Goal: Task Accomplishment & Management: Manage account settings

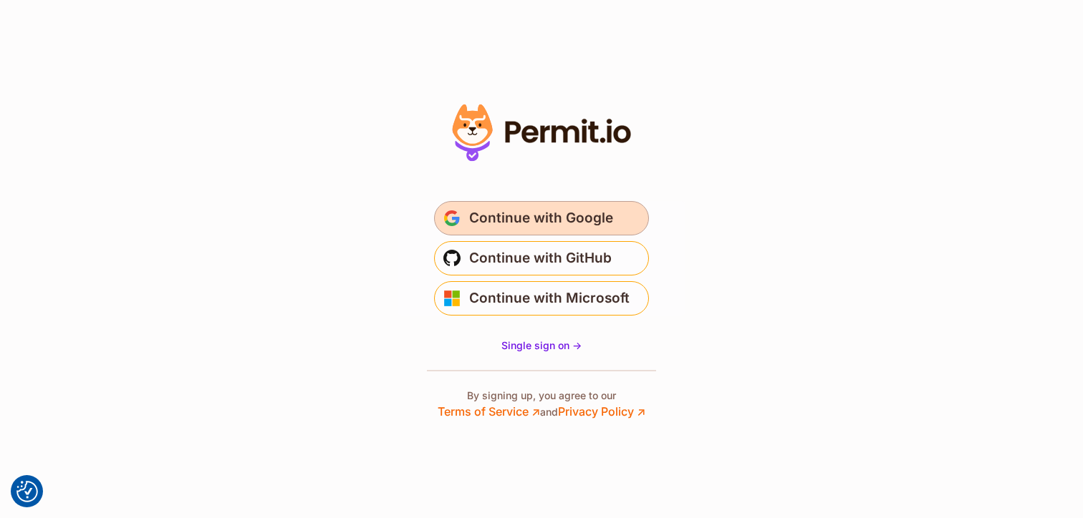
click at [528, 221] on span "Continue with Google" at bounding box center [541, 218] width 144 height 23
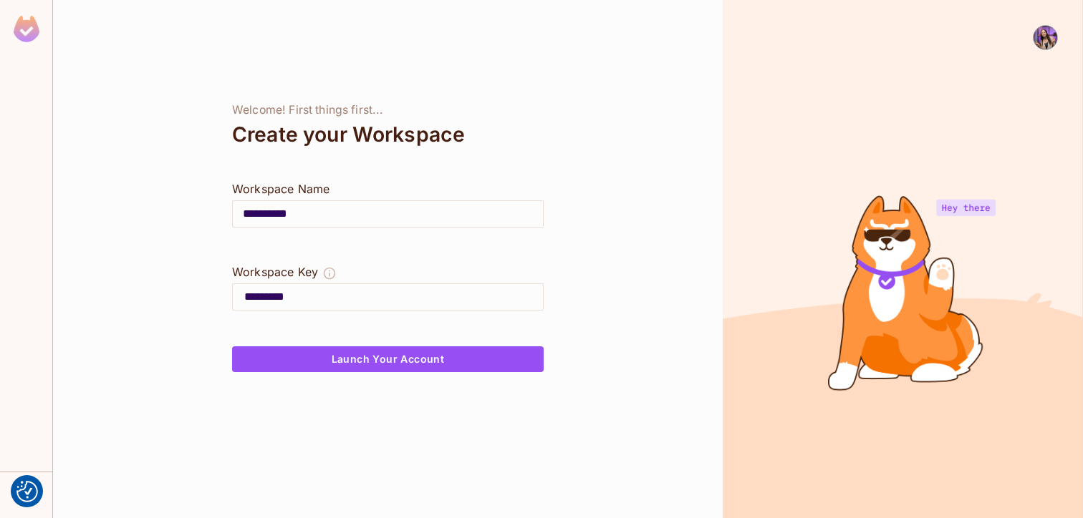
click at [1055, 36] on img at bounding box center [1045, 38] width 24 height 24
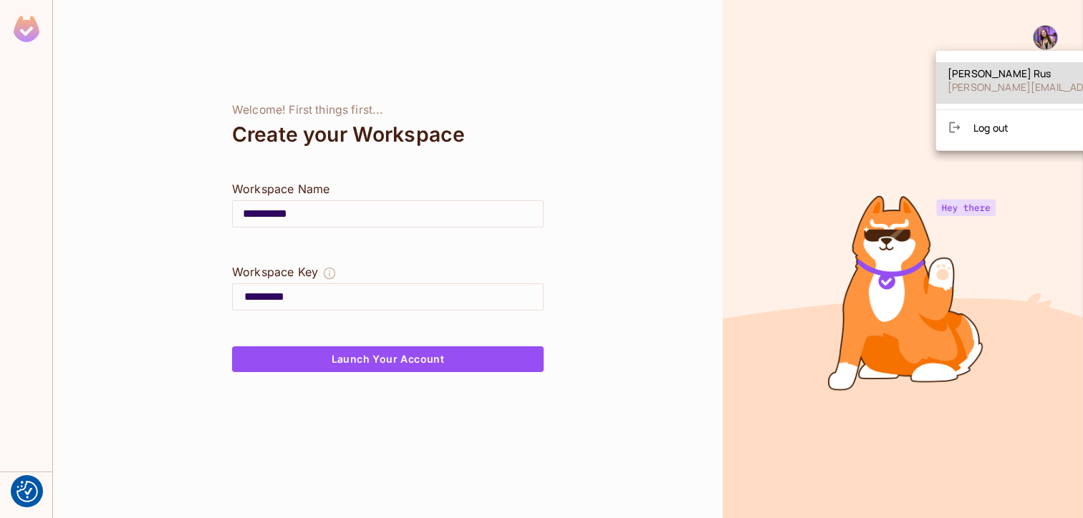
click at [980, 126] on span "Log out" at bounding box center [990, 128] width 35 height 14
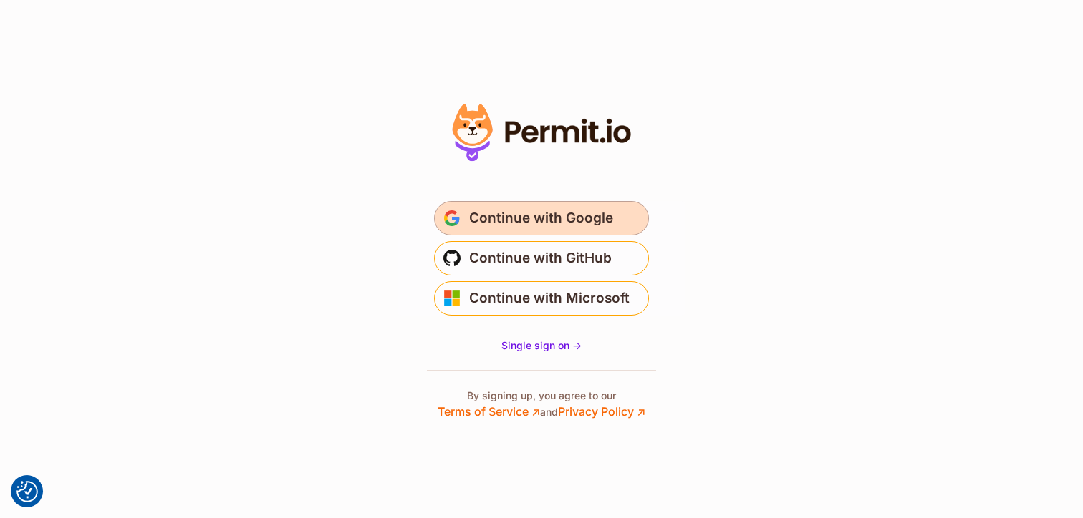
click at [557, 211] on span "Continue with Google" at bounding box center [541, 218] width 144 height 23
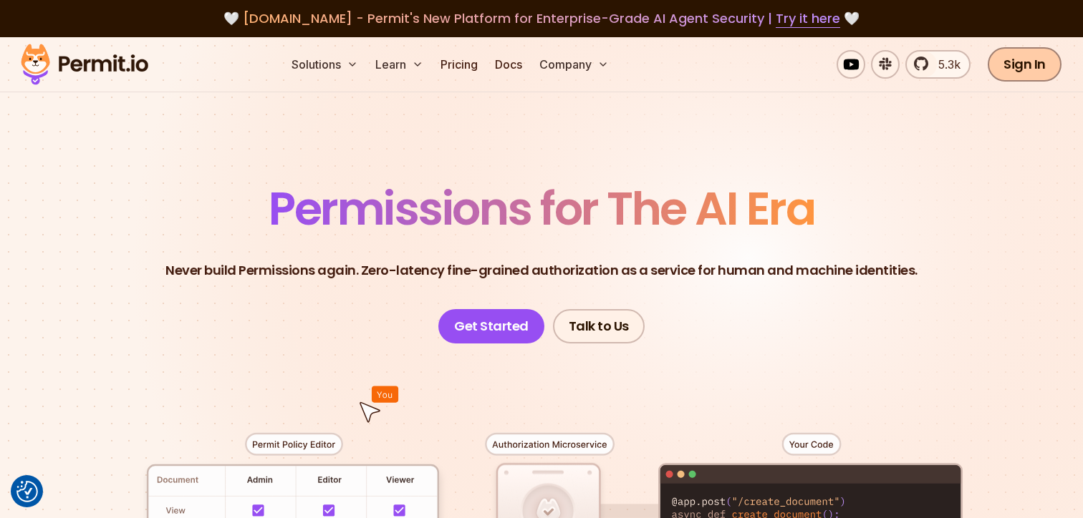
click at [1006, 77] on link "Sign In" at bounding box center [1024, 64] width 74 height 34
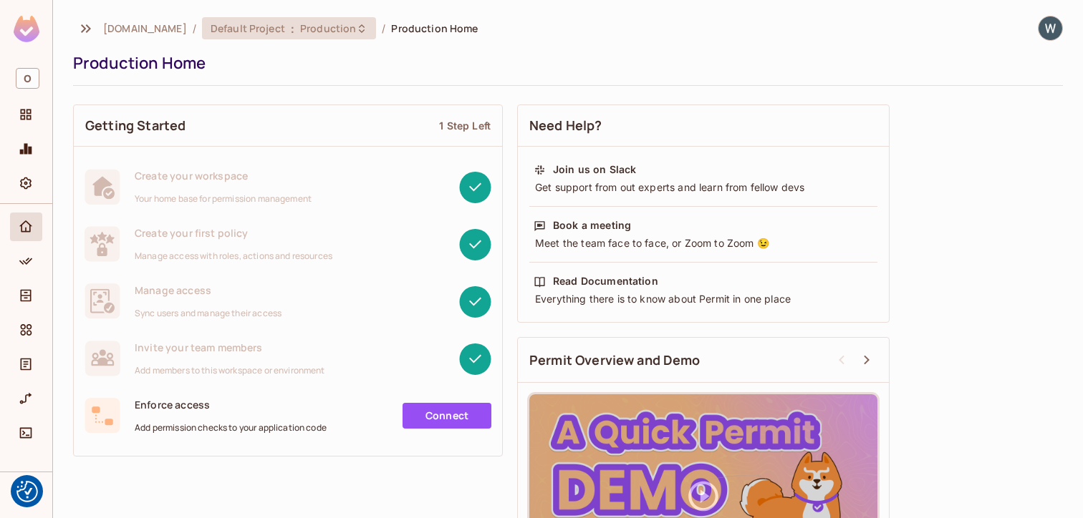
click at [252, 30] on div "Default Project : Production" at bounding box center [281, 28] width 140 height 14
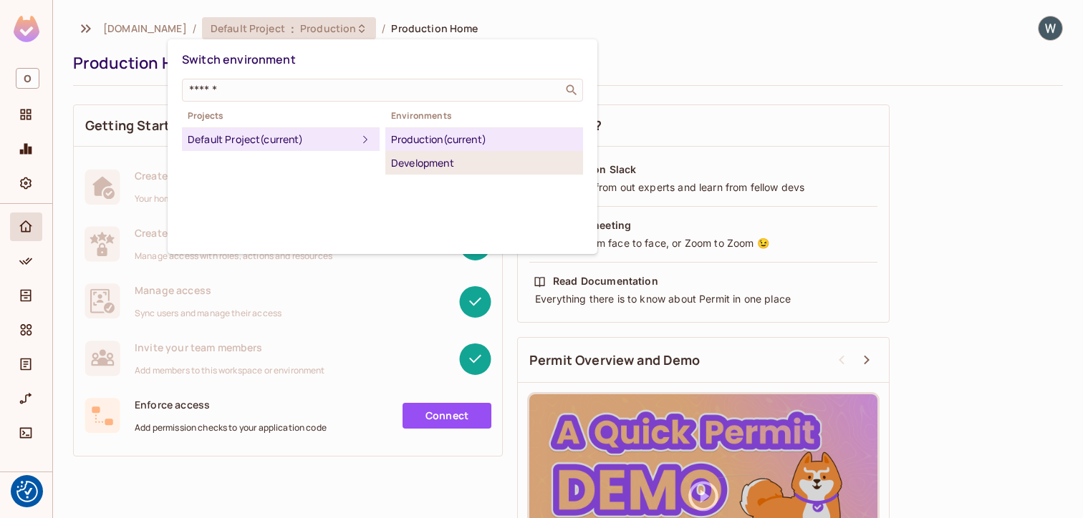
click at [415, 171] on li "Development" at bounding box center [484, 163] width 198 height 23
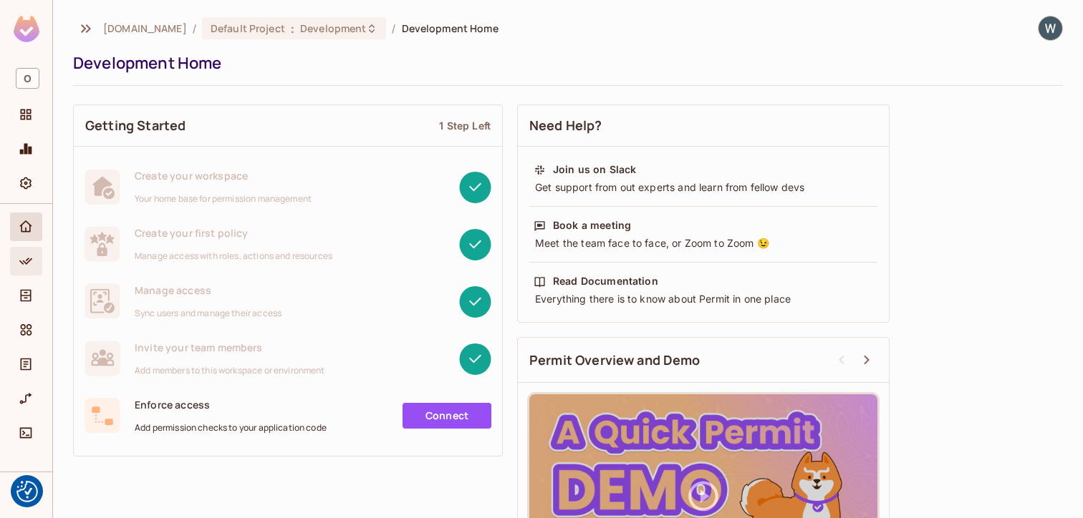
click at [27, 267] on icon "Policy" at bounding box center [26, 261] width 14 height 14
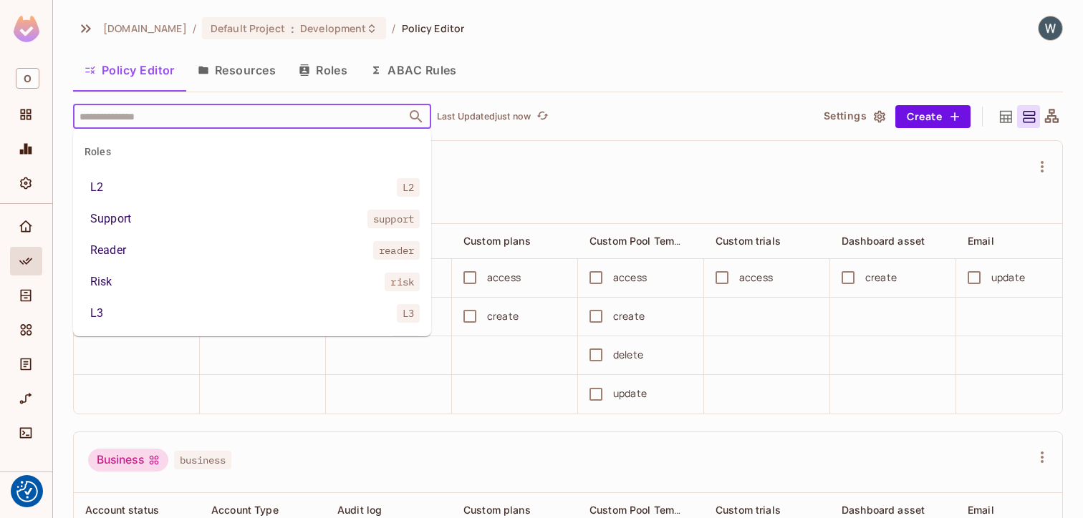
click at [262, 122] on input "text" at bounding box center [239, 116] width 327 height 25
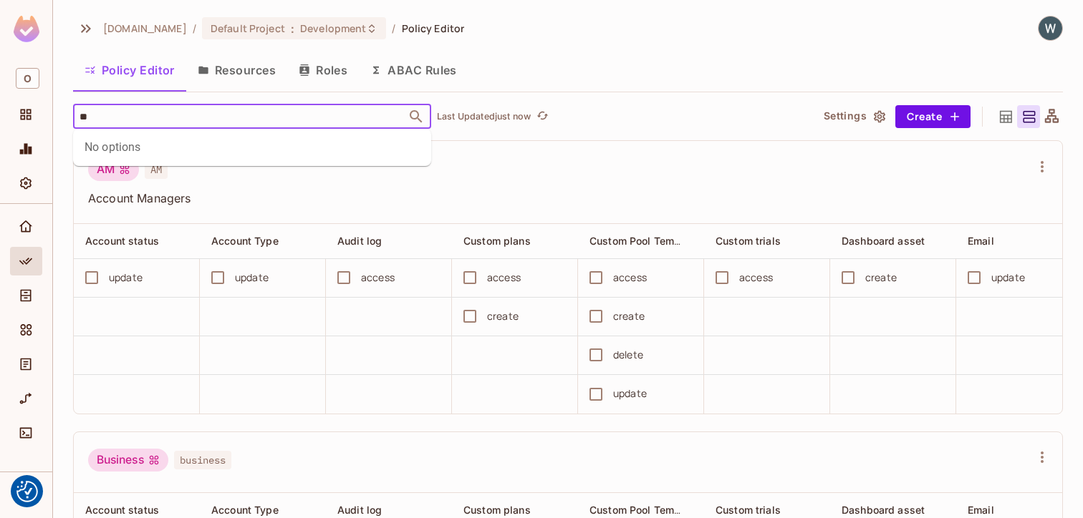
type input "*"
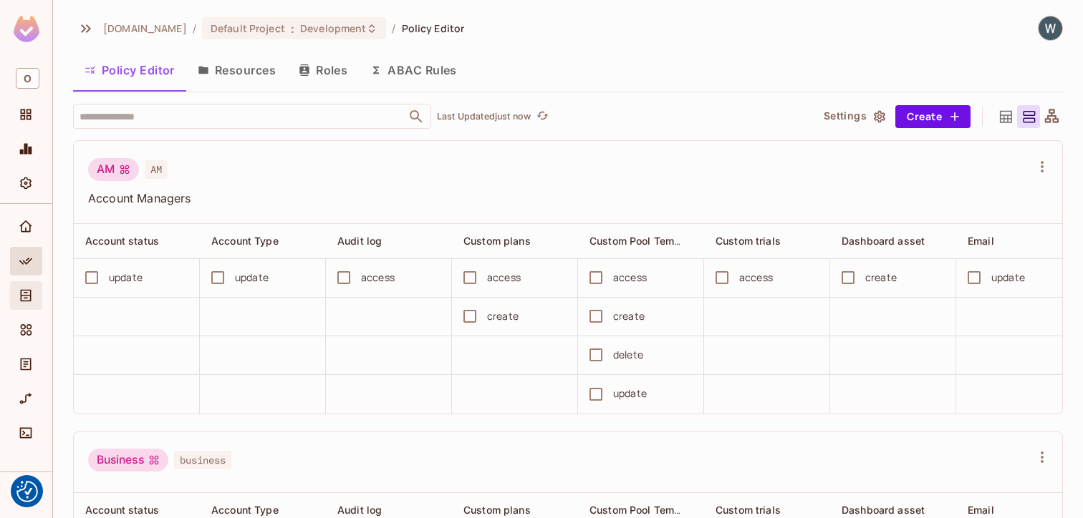
click at [32, 289] on icon "Directory" at bounding box center [26, 296] width 14 height 14
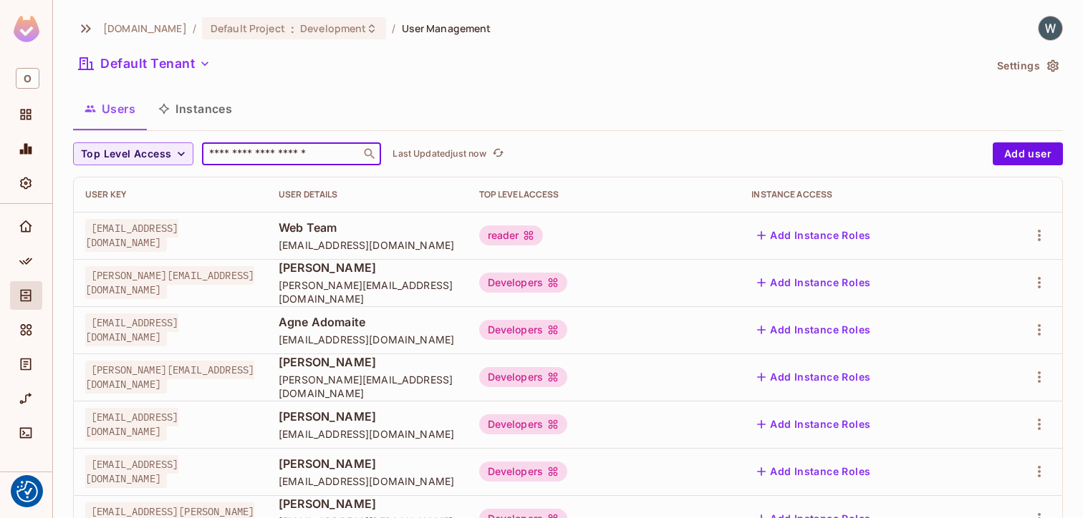
click at [243, 161] on div "​" at bounding box center [291, 153] width 179 height 23
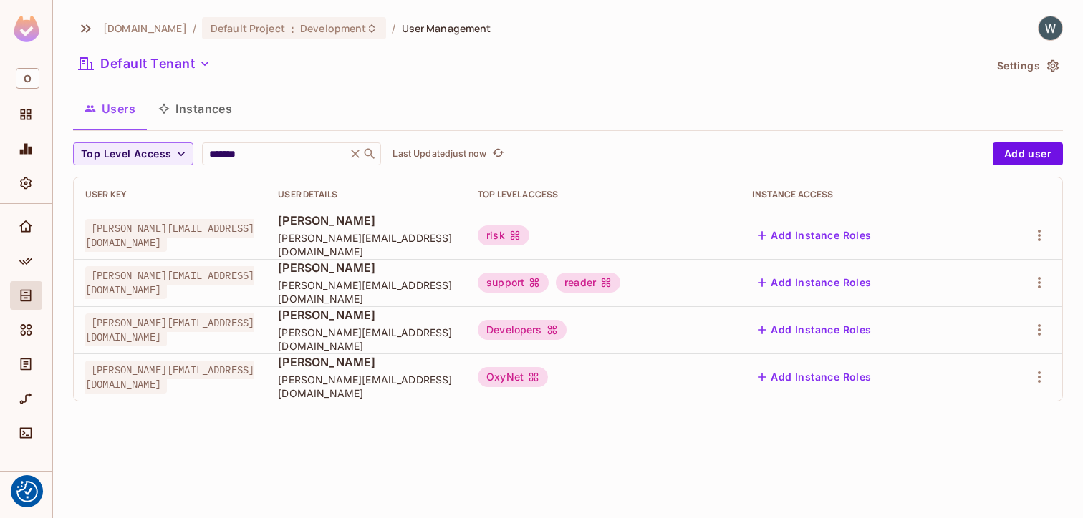
click at [566, 327] on div "Developers" at bounding box center [522, 330] width 89 height 20
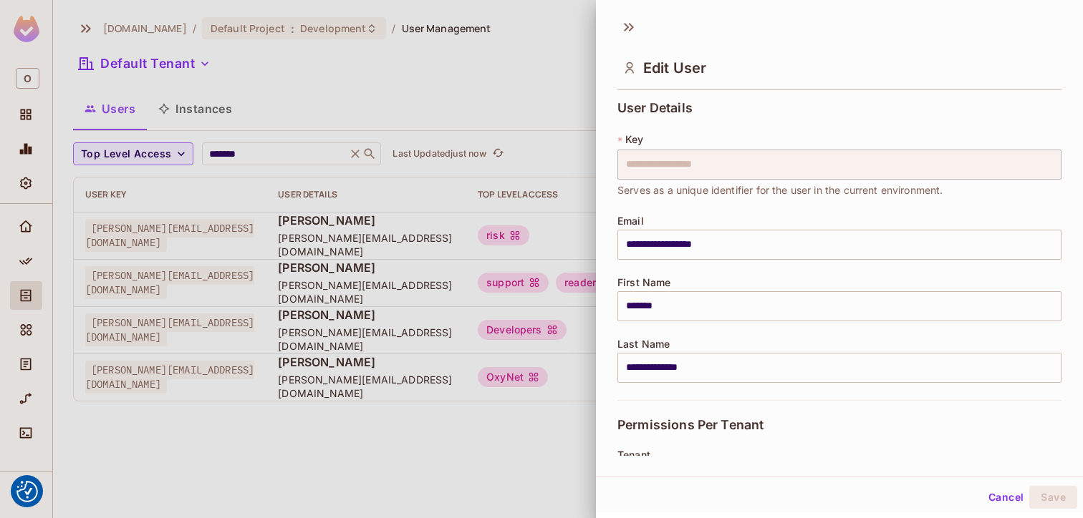
click at [514, 432] on div at bounding box center [541, 259] width 1083 height 518
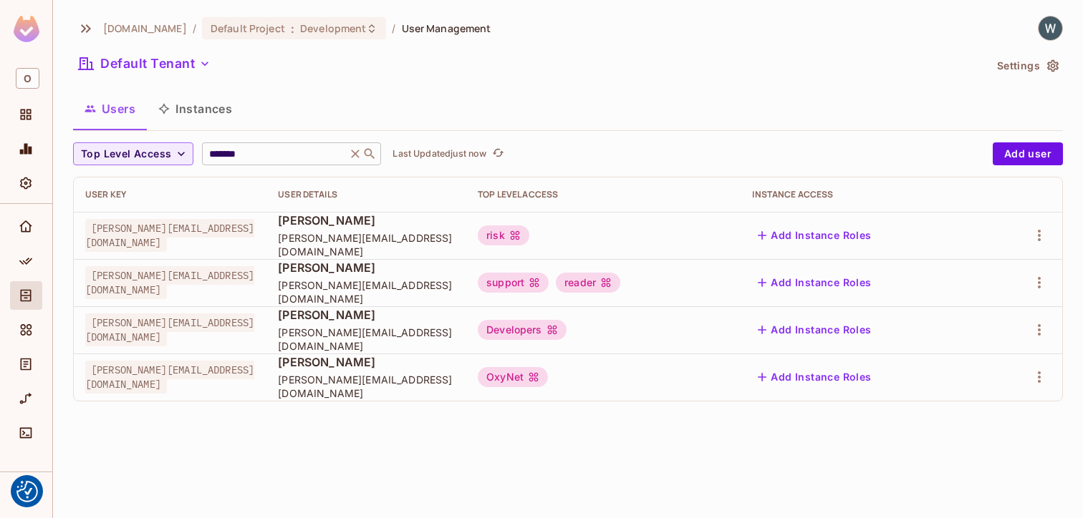
click at [259, 143] on div "******* ​" at bounding box center [291, 153] width 179 height 23
click at [259, 152] on input "*******" at bounding box center [274, 154] width 136 height 14
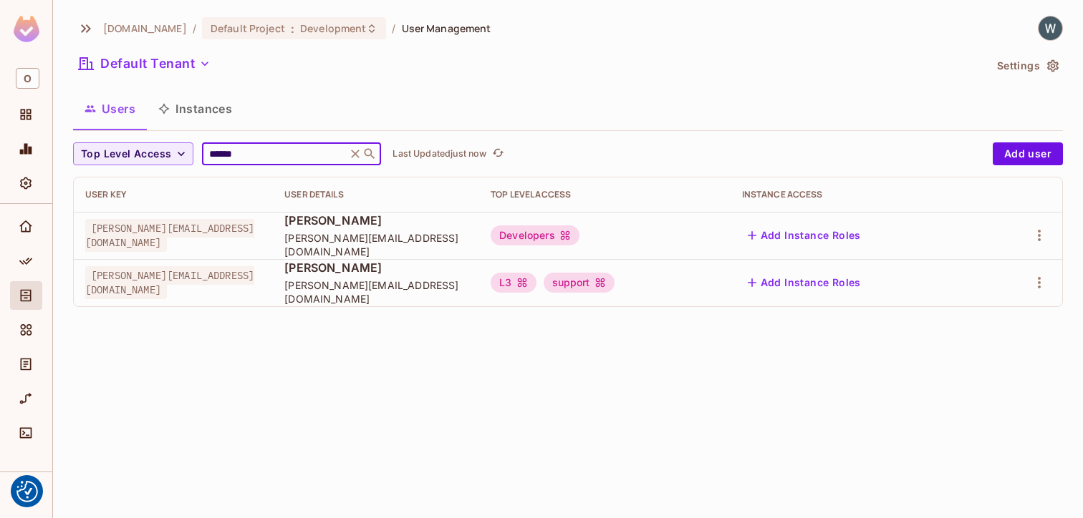
type input "******"
click at [569, 234] on icon at bounding box center [564, 235] width 9 height 9
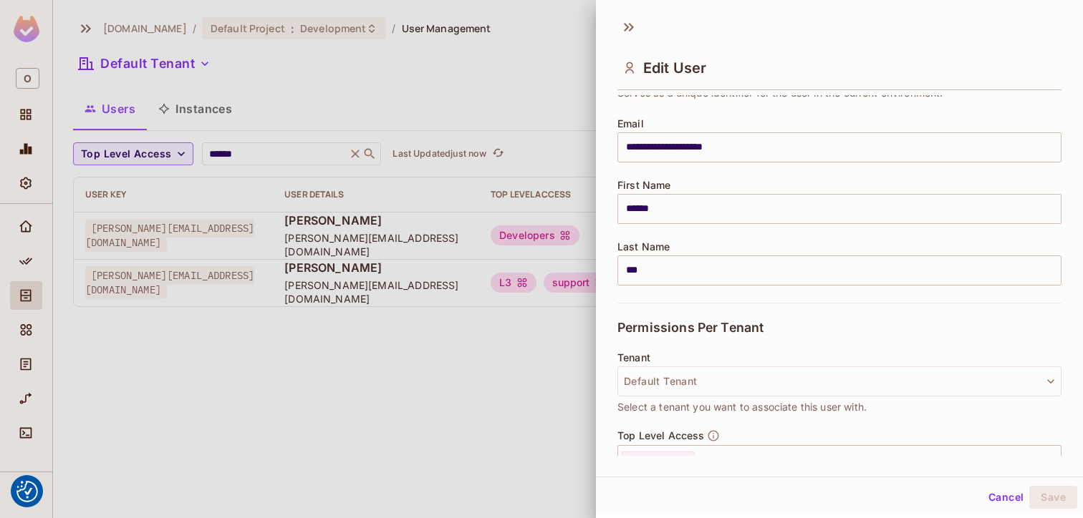
scroll to position [129, 0]
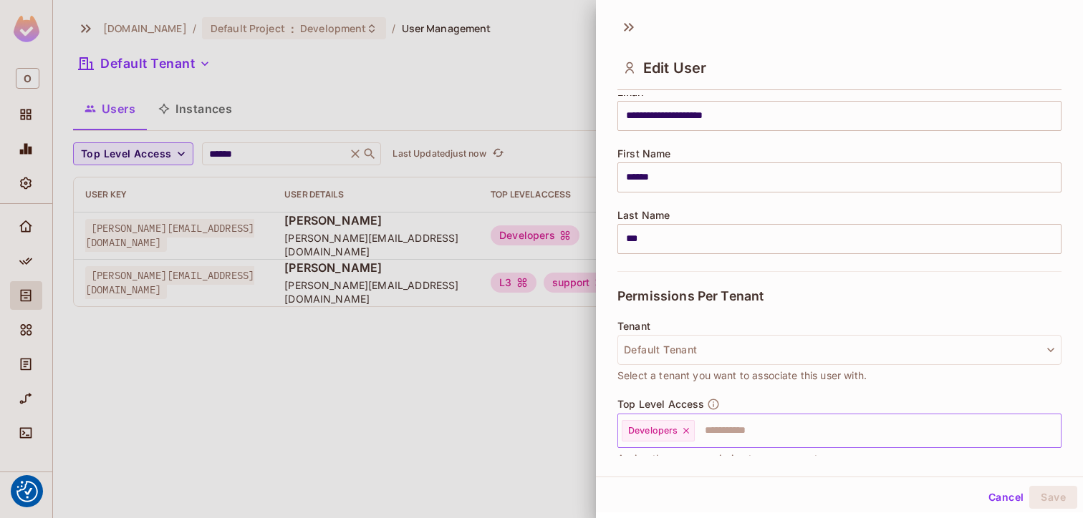
click at [685, 432] on icon at bounding box center [686, 431] width 10 height 10
click at [683, 432] on input "text" at bounding box center [826, 431] width 413 height 29
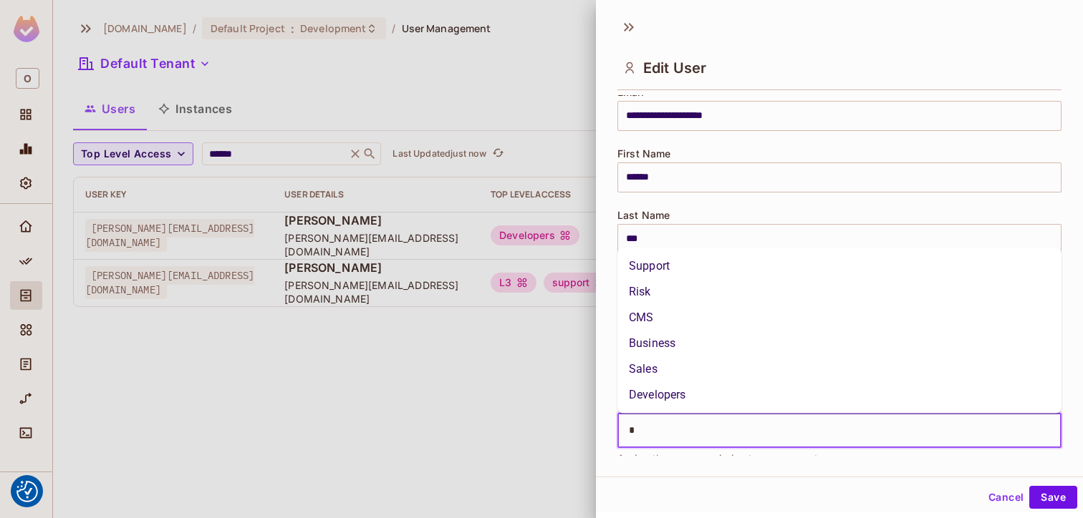
type input "**"
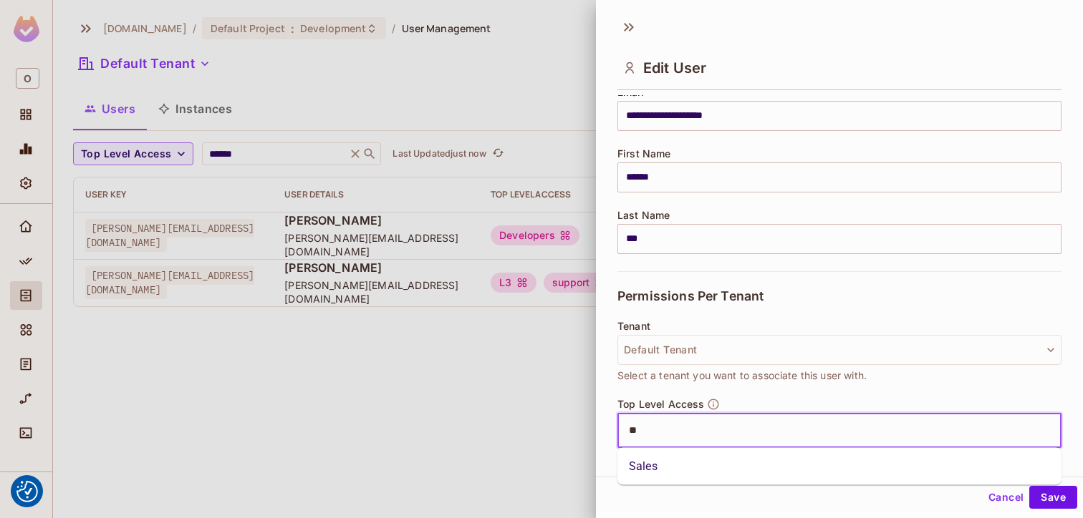
click at [673, 463] on li "Sales" at bounding box center [839, 467] width 444 height 26
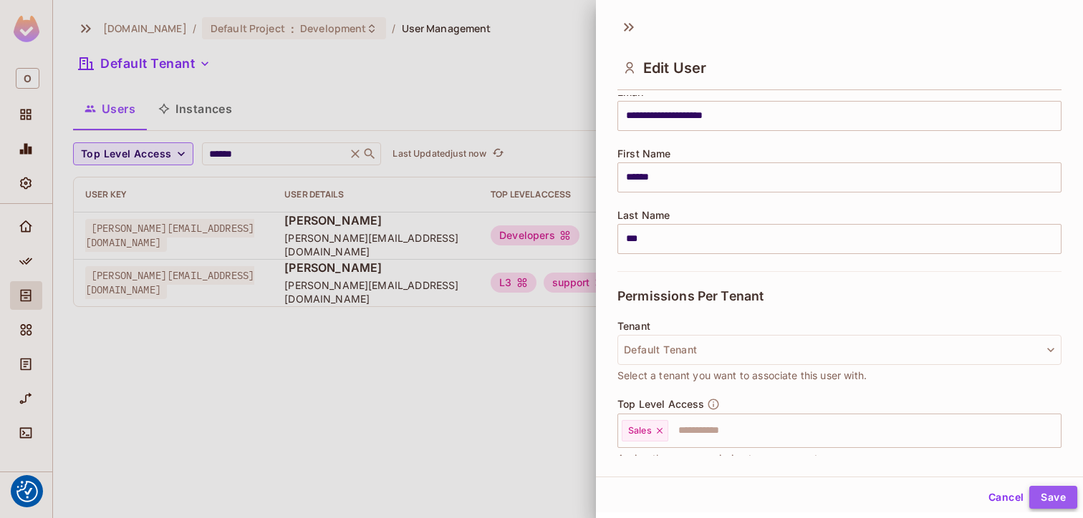
click at [1046, 492] on button "Save" at bounding box center [1053, 497] width 48 height 23
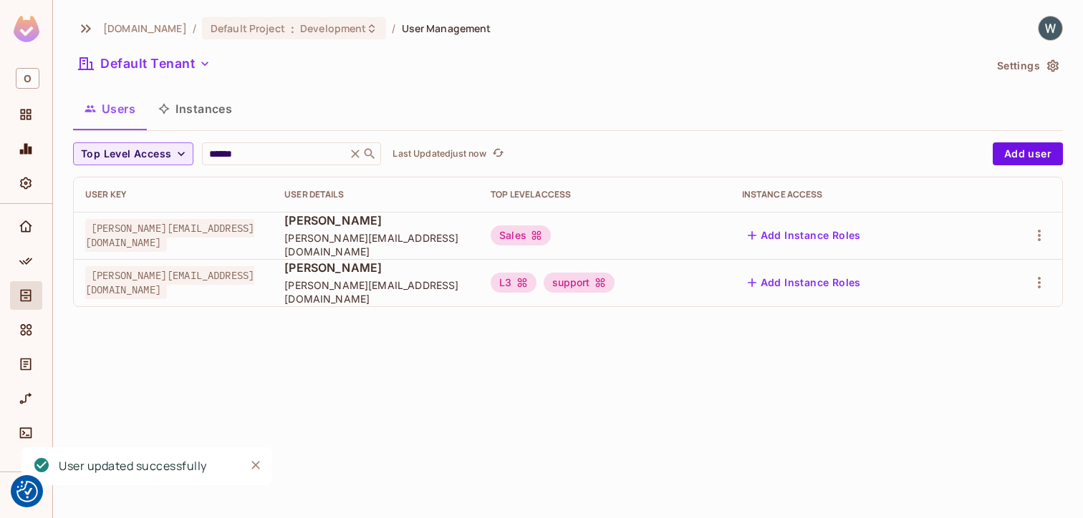
click at [523, 393] on div "oxylabs.io / Default Project : Development / User Management Default Tenant Set…" at bounding box center [568, 259] width 1030 height 518
